Goal: Task Accomplishment & Management: Manage account settings

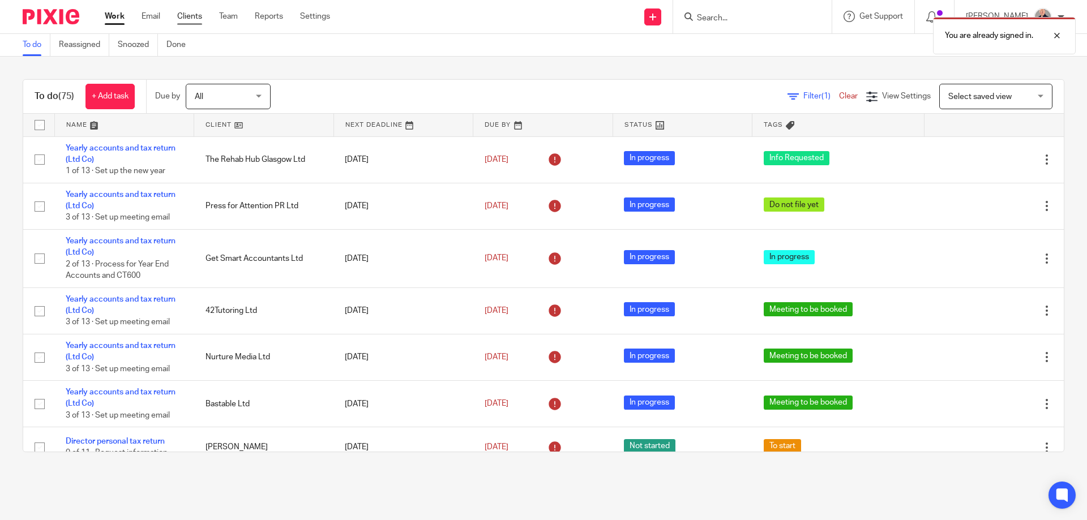
click at [190, 21] on link "Clients" at bounding box center [189, 16] width 25 height 11
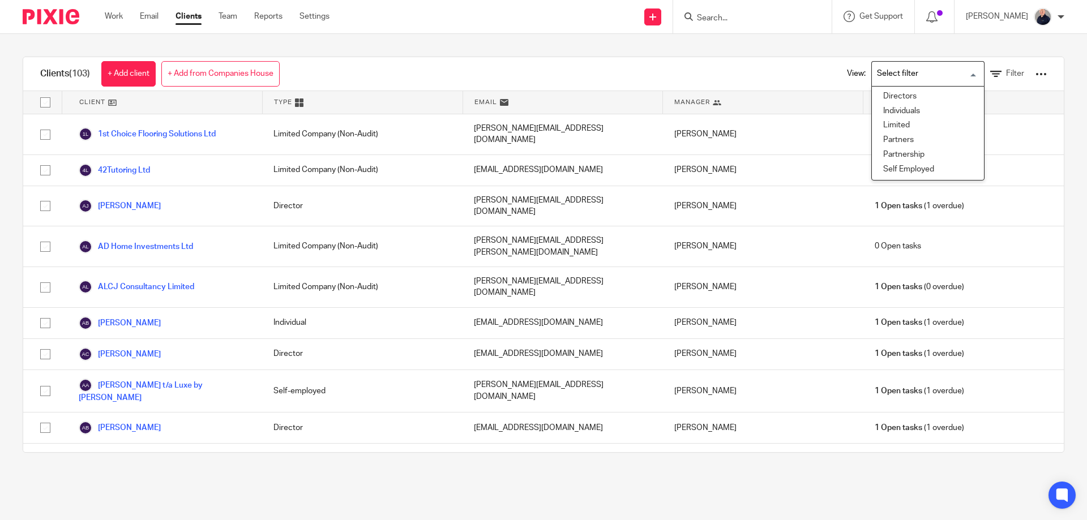
click at [911, 68] on input "Search for option" at bounding box center [925, 74] width 105 height 20
click at [881, 131] on li "Limited" at bounding box center [928, 125] width 112 height 15
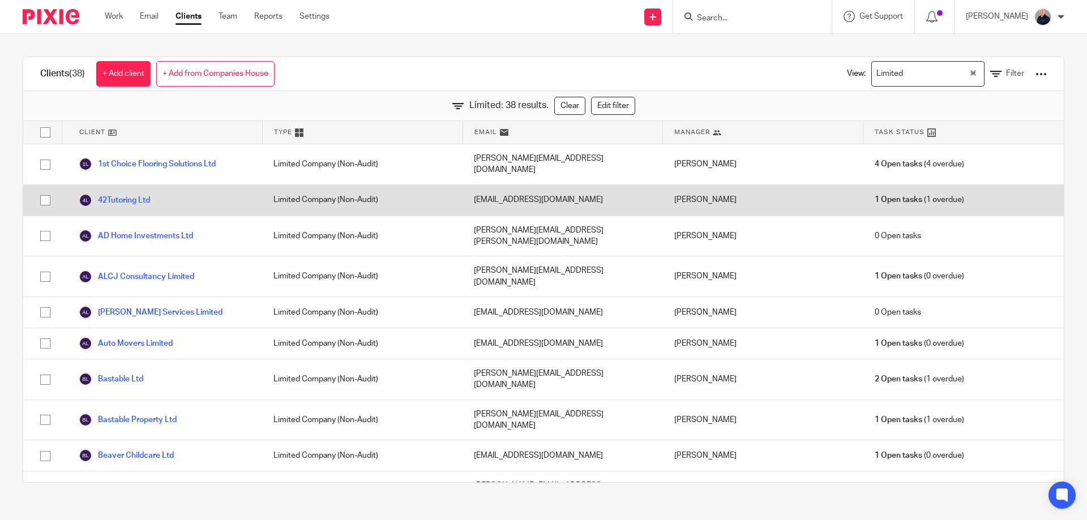
scroll to position [151, 0]
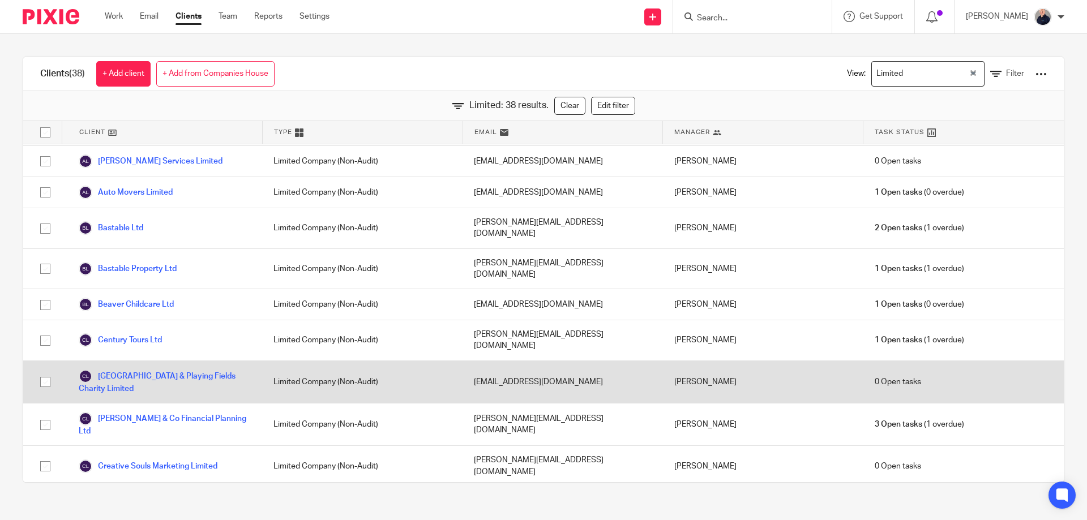
click at [47, 371] on input "checkbox" at bounding box center [46, 382] width 22 height 22
checkbox input "true"
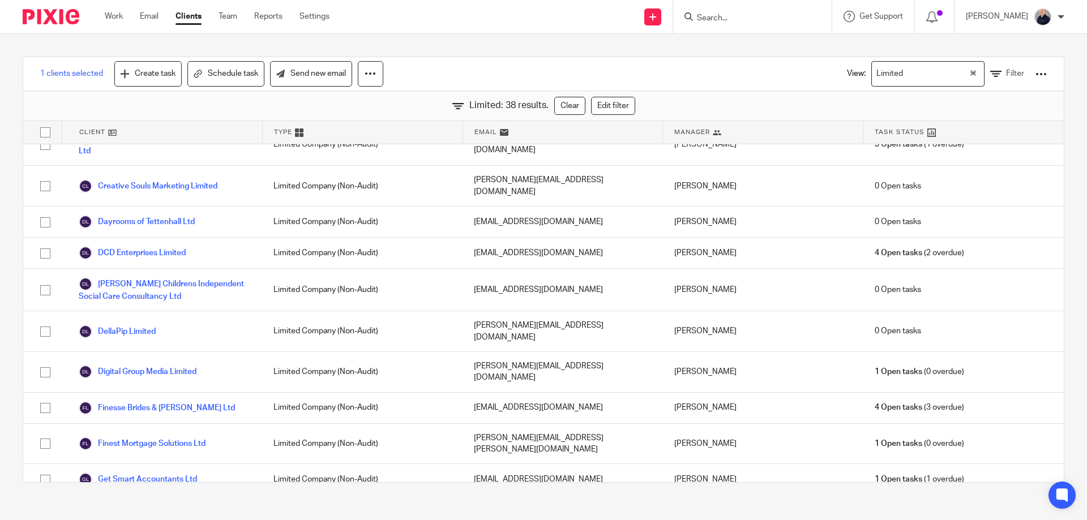
scroll to position [453, 0]
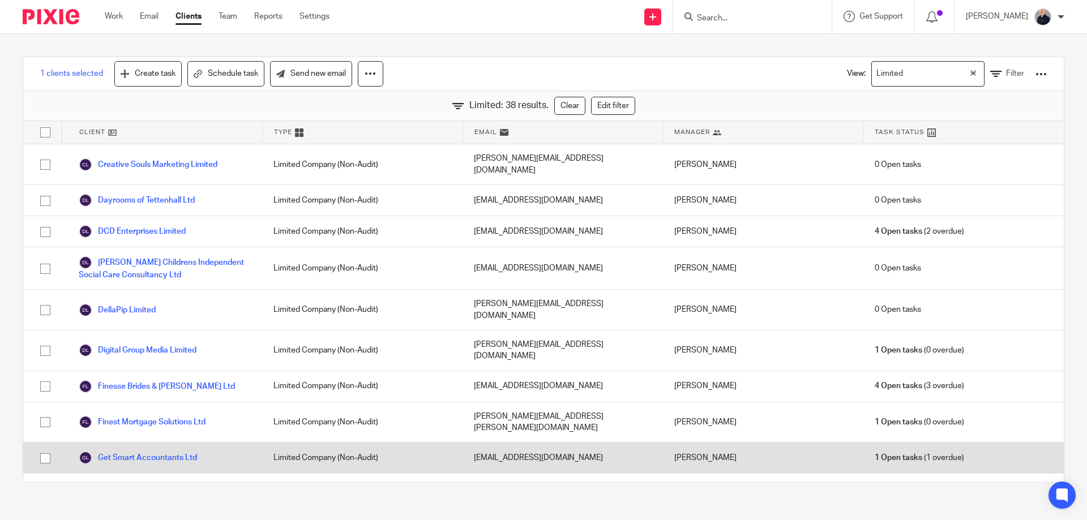
click at [43, 448] on input "checkbox" at bounding box center [46, 459] width 22 height 22
checkbox input "true"
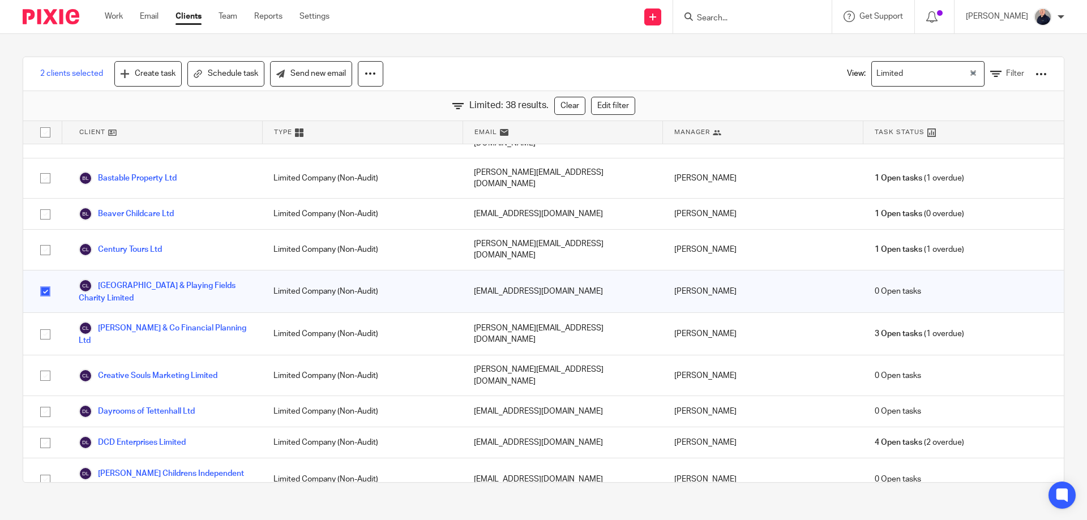
scroll to position [0, 0]
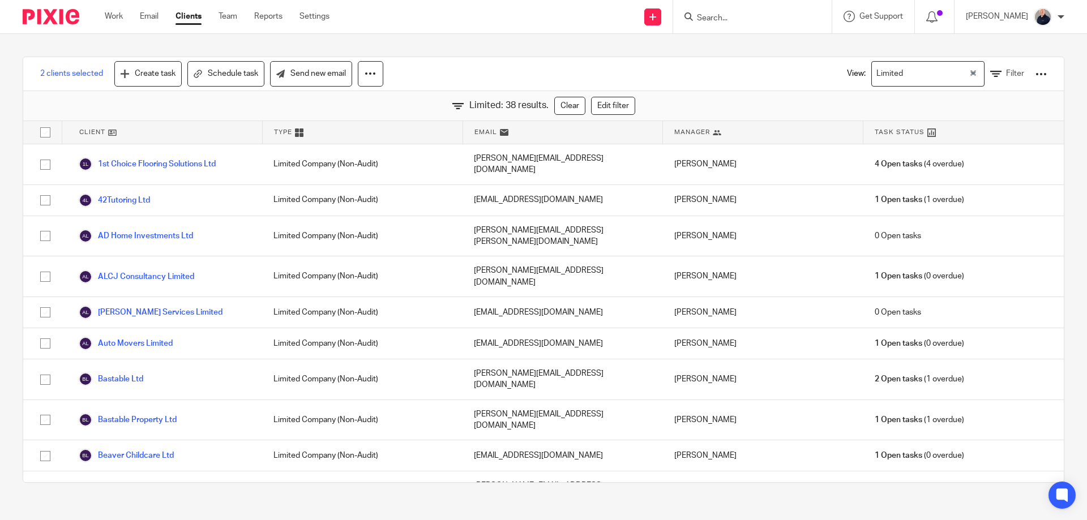
click at [921, 75] on input "Search for option" at bounding box center [937, 74] width 61 height 20
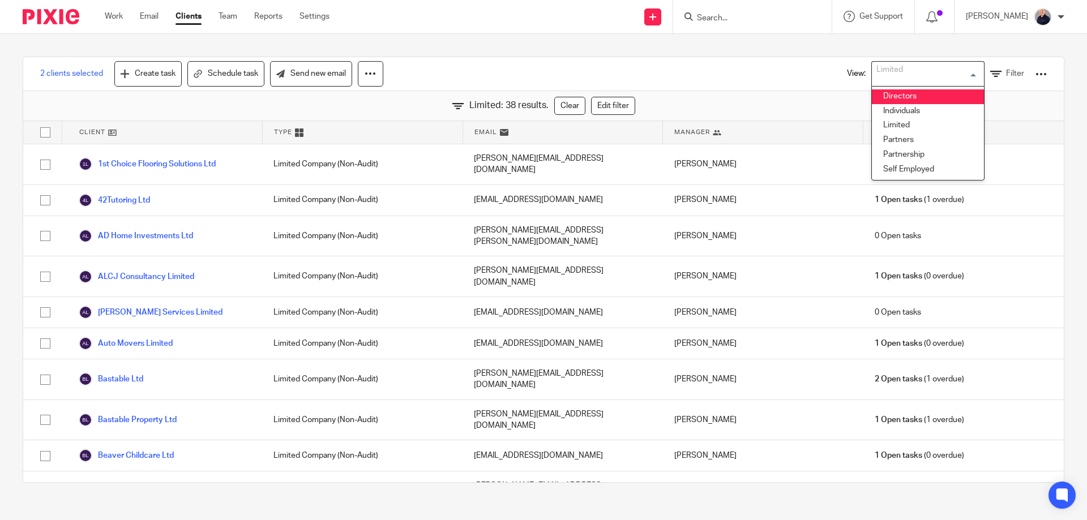
click at [899, 100] on li "Directors" at bounding box center [928, 96] width 112 height 15
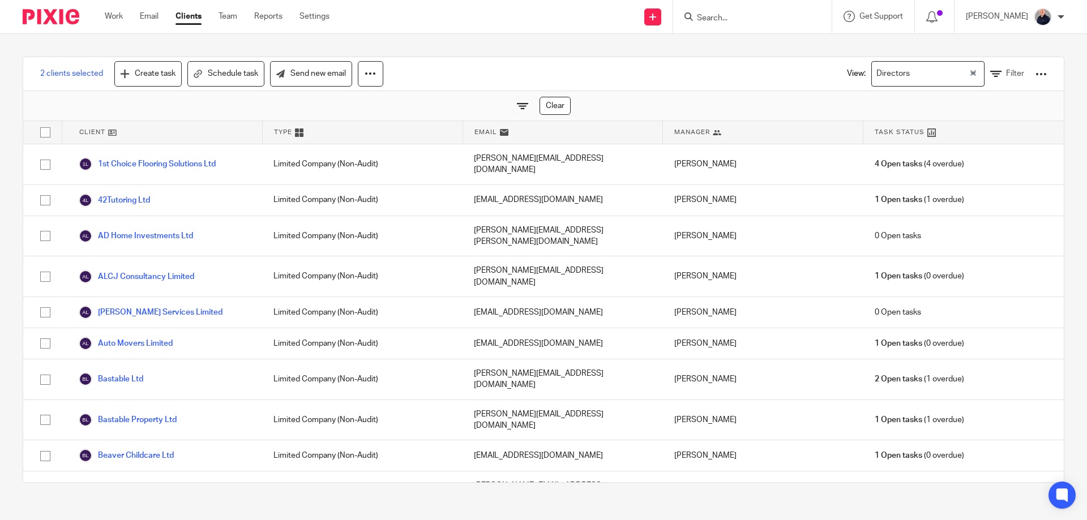
checkbox input "false"
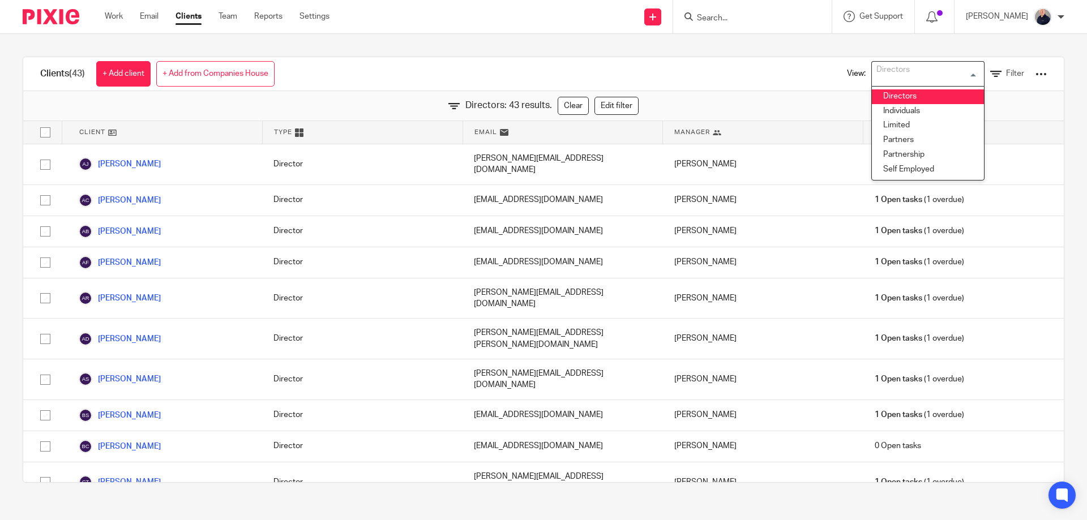
click at [897, 71] on input "Search for option" at bounding box center [925, 74] width 105 height 20
click at [888, 110] on li "Individuals" at bounding box center [928, 111] width 112 height 15
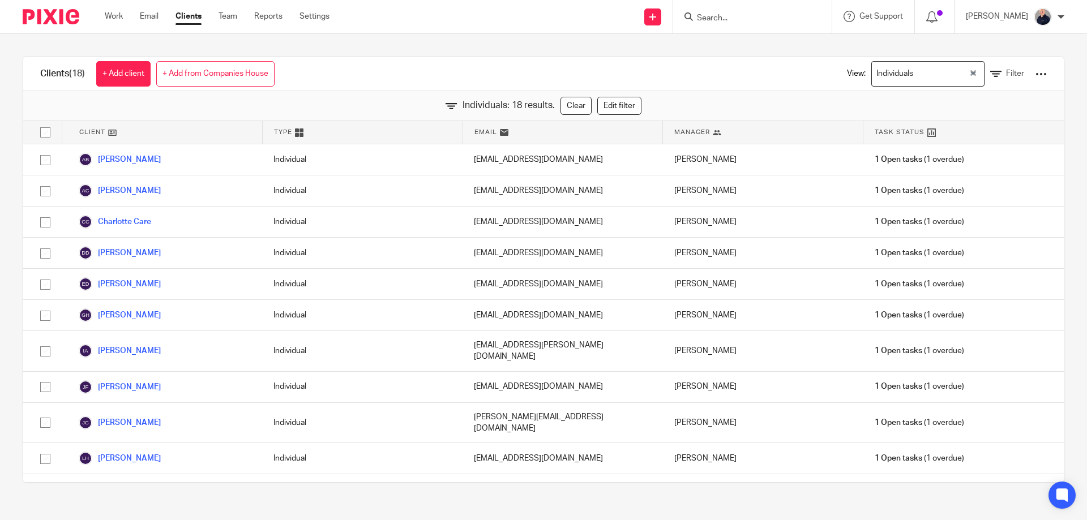
click at [890, 70] on div "Individuals" at bounding box center [920, 73] width 97 height 22
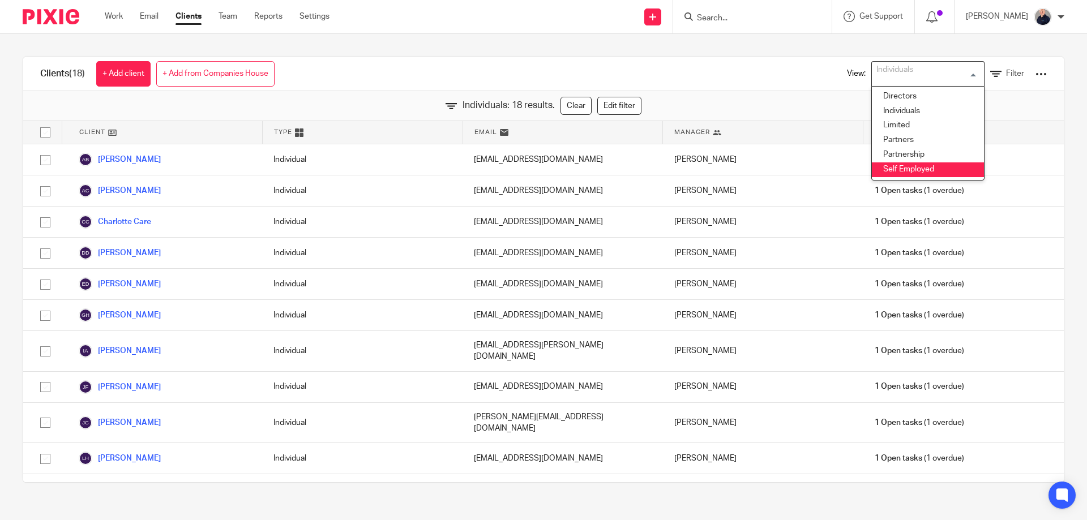
click at [873, 170] on li "Self Employed" at bounding box center [928, 169] width 112 height 15
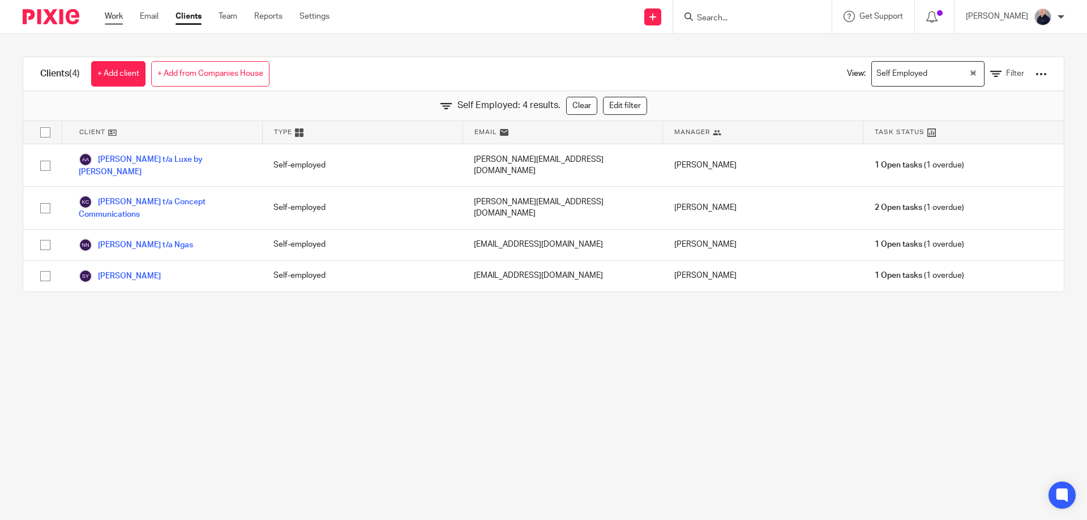
click at [114, 18] on link "Work" at bounding box center [114, 16] width 18 height 11
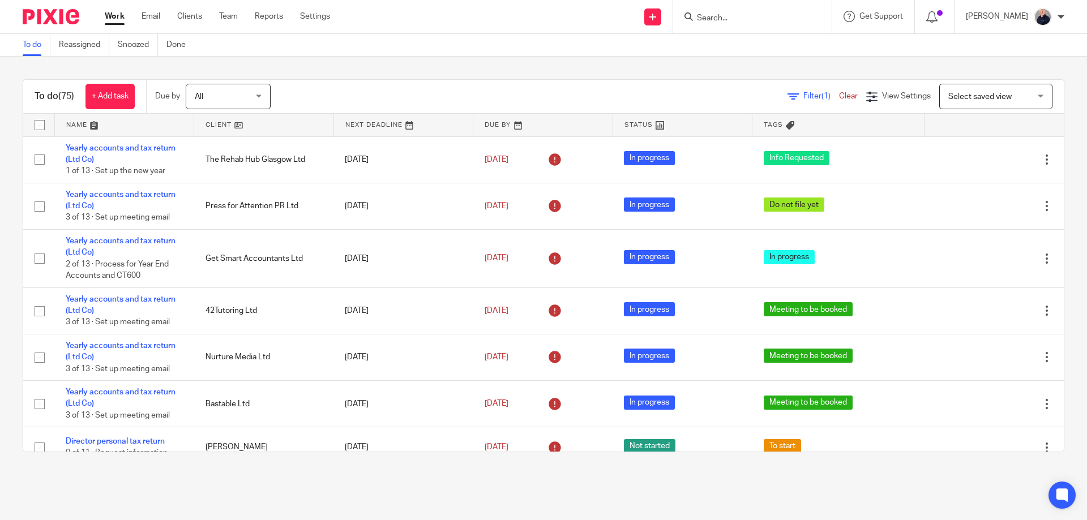
click at [74, 122] on link at bounding box center [124, 125] width 139 height 23
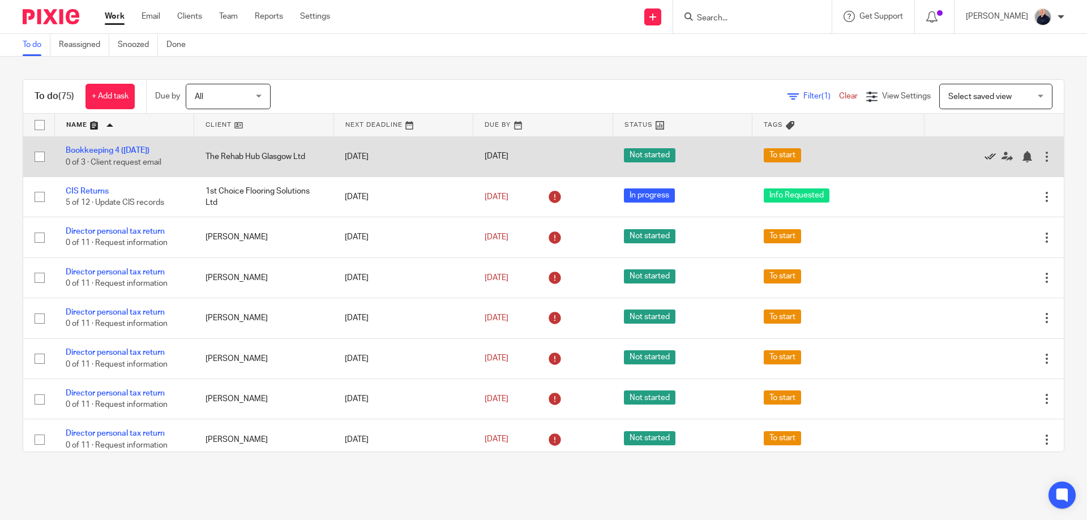
click at [984, 156] on icon at bounding box center [989, 156] width 11 height 11
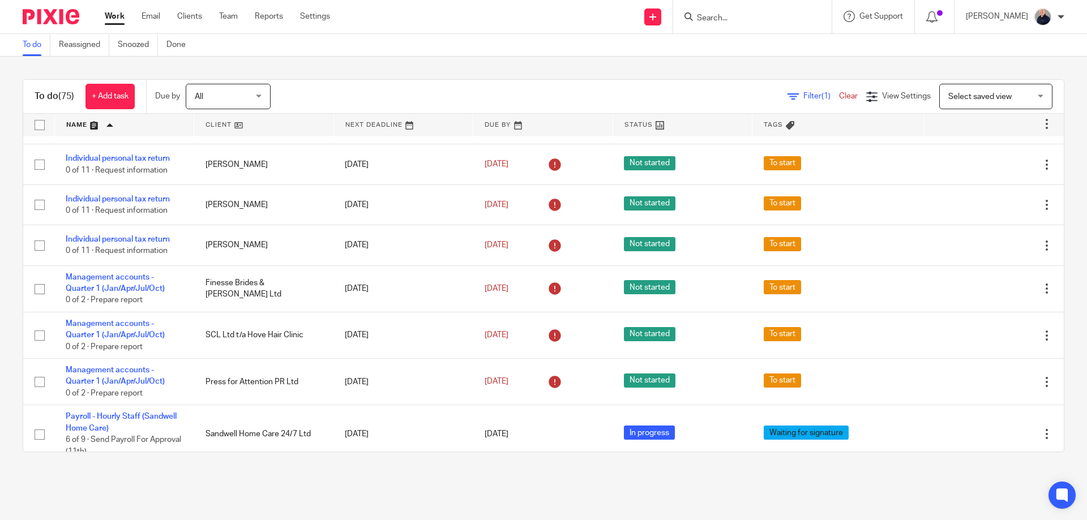
scroll to position [1962, 0]
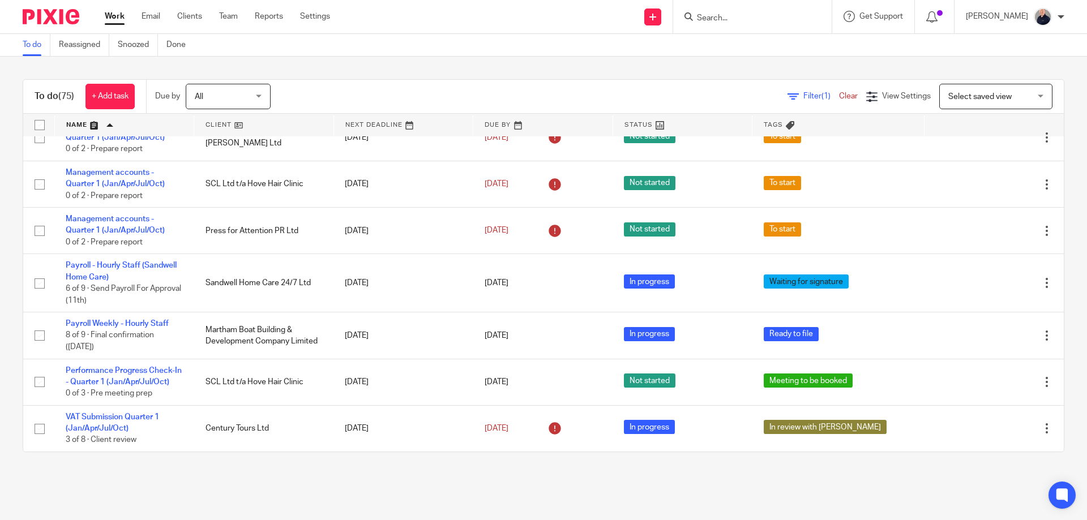
click at [293, 56] on div "To do Reassigned Snoozed Done" at bounding box center [543, 45] width 1087 height 23
